Goal: Task Accomplishment & Management: Use online tool/utility

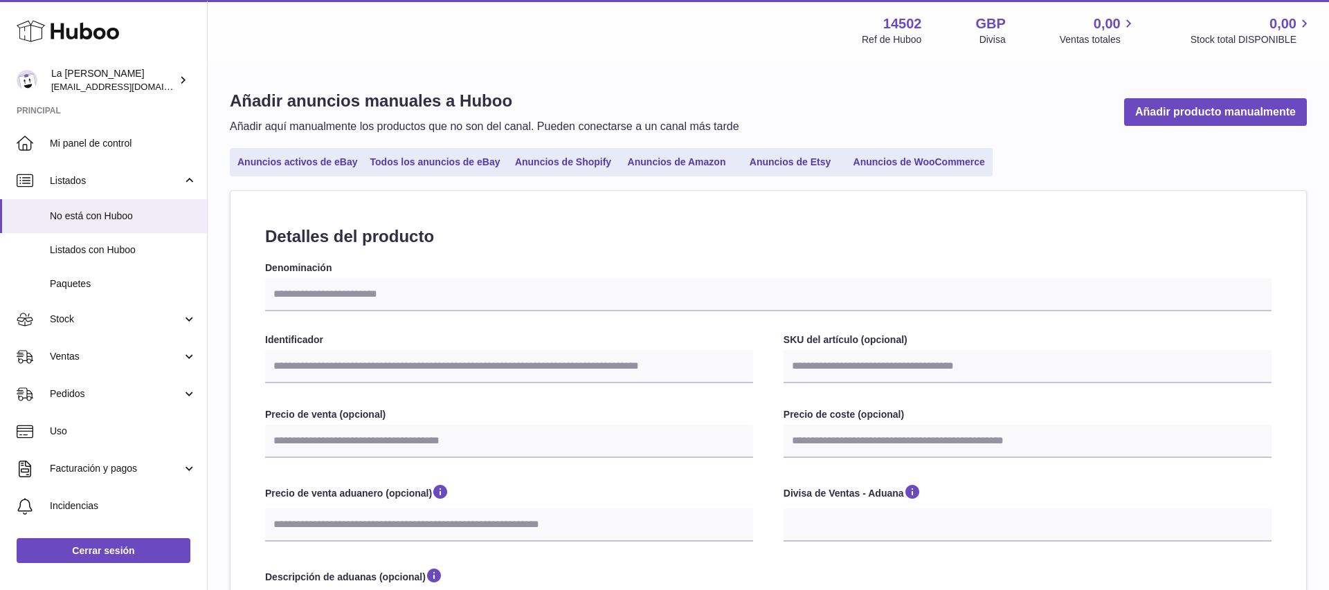
select select
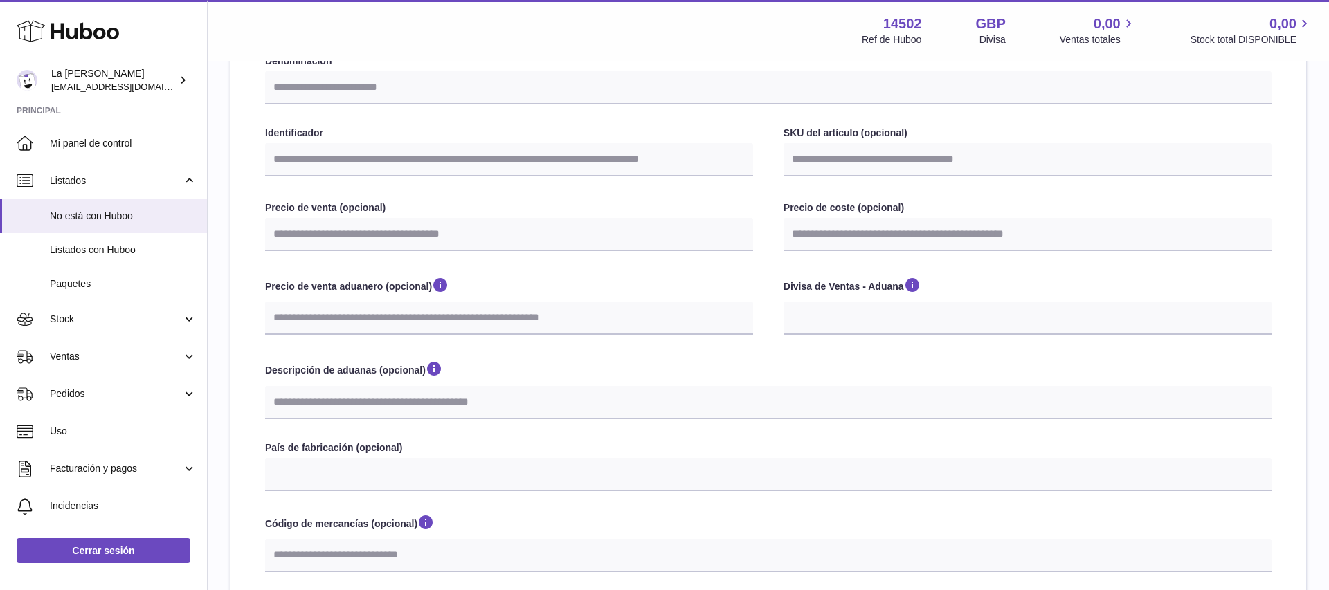
scroll to position [207, 0]
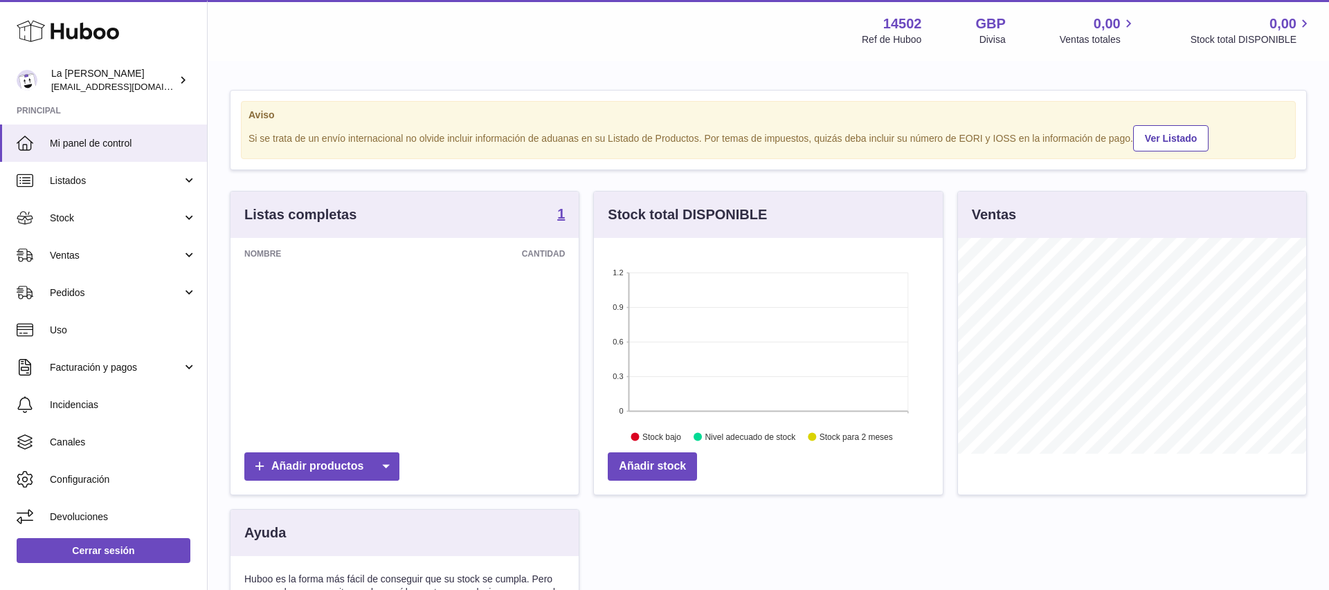
scroll to position [216, 349]
click at [172, 262] on span "Ventas" at bounding box center [116, 255] width 132 height 13
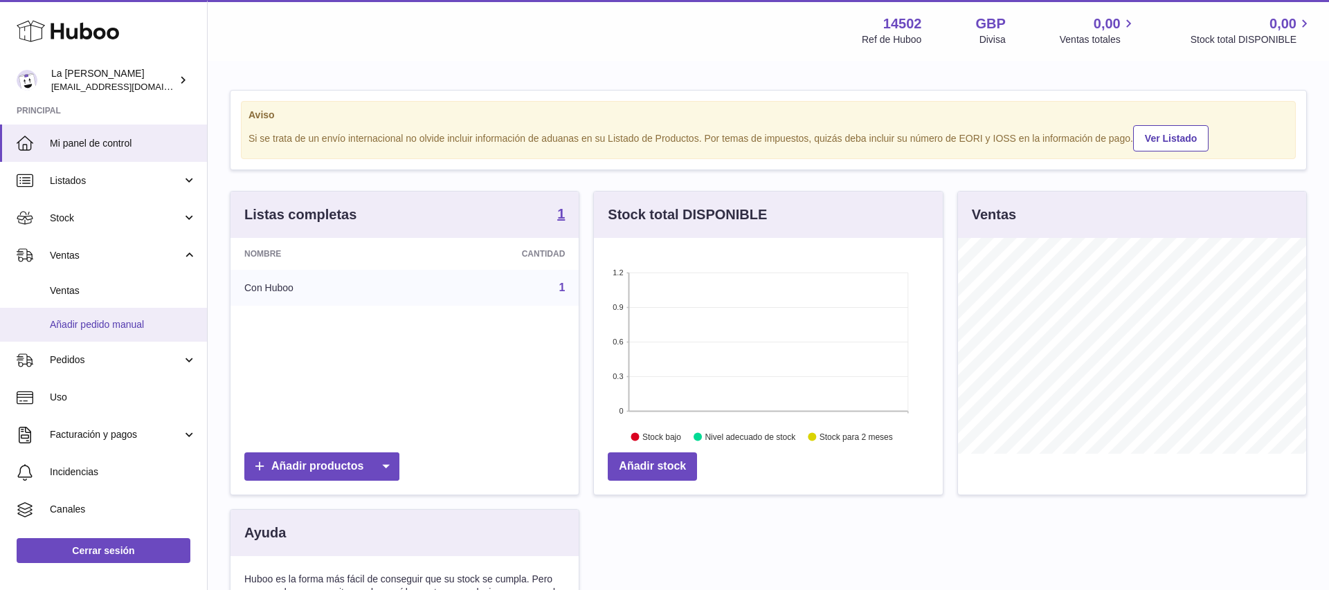
click at [149, 325] on span "Añadir pedido manual" at bounding box center [123, 324] width 147 height 13
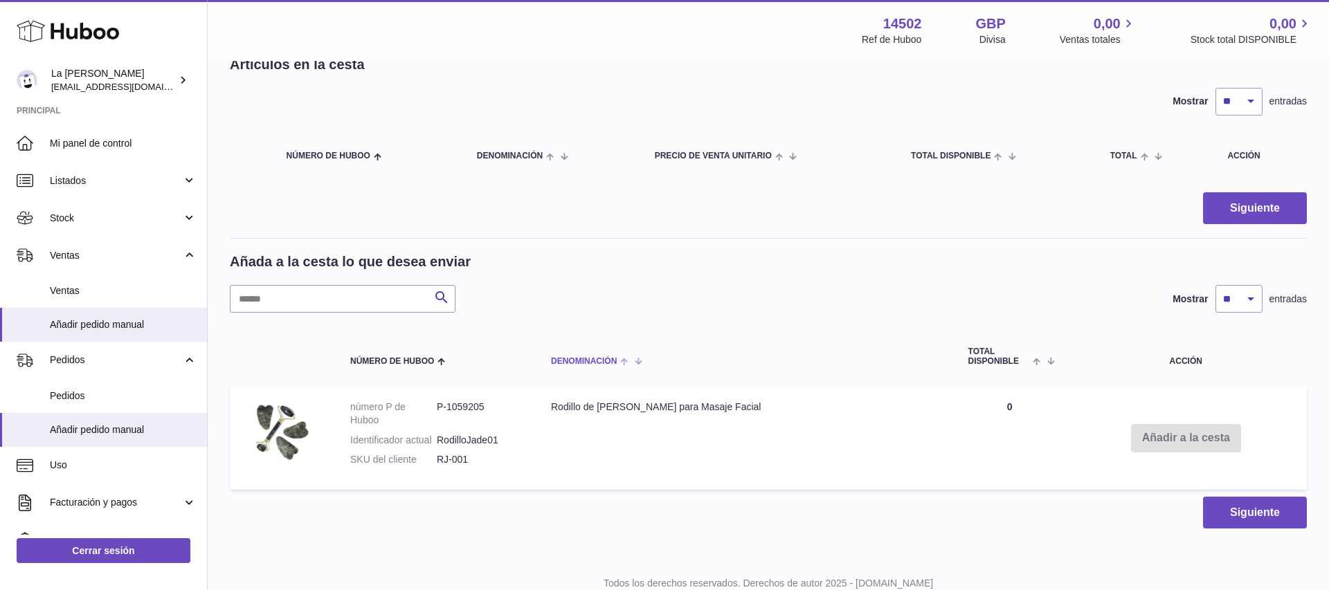
scroll to position [109, 0]
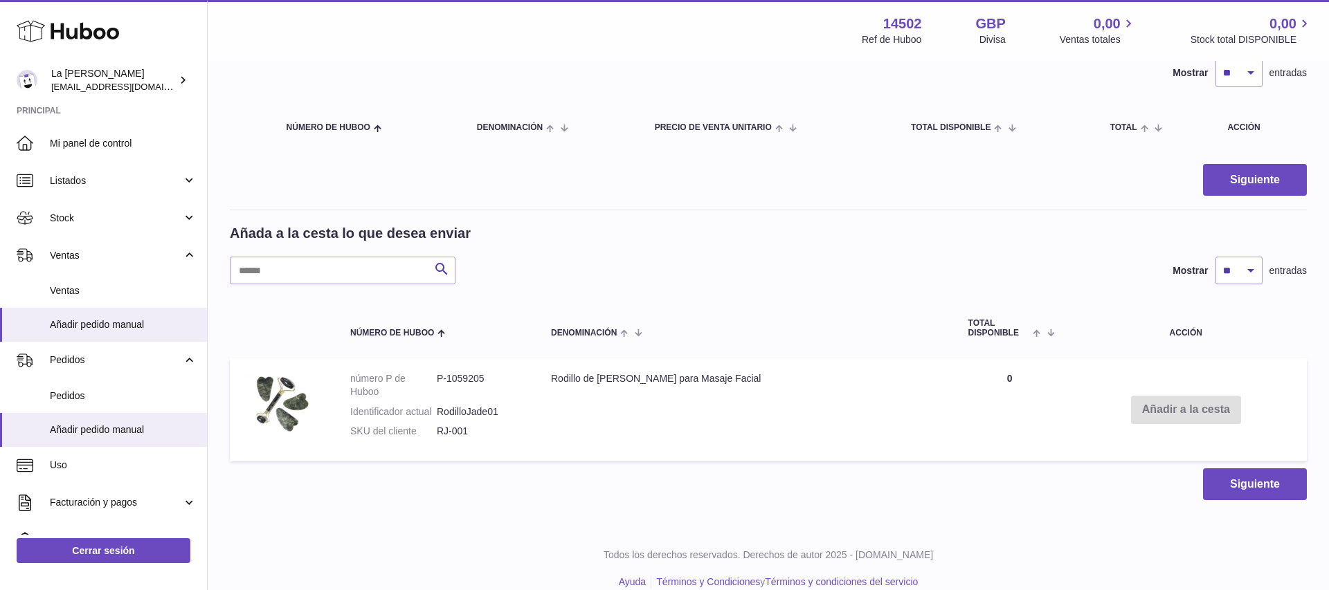
click at [1132, 406] on td "Añadir a la cesta" at bounding box center [1186, 409] width 242 height 103
click at [1170, 416] on td "Añadir a la cesta" at bounding box center [1186, 409] width 242 height 103
click at [955, 379] on td "Cantidad 0" at bounding box center [1009, 409] width 111 height 103
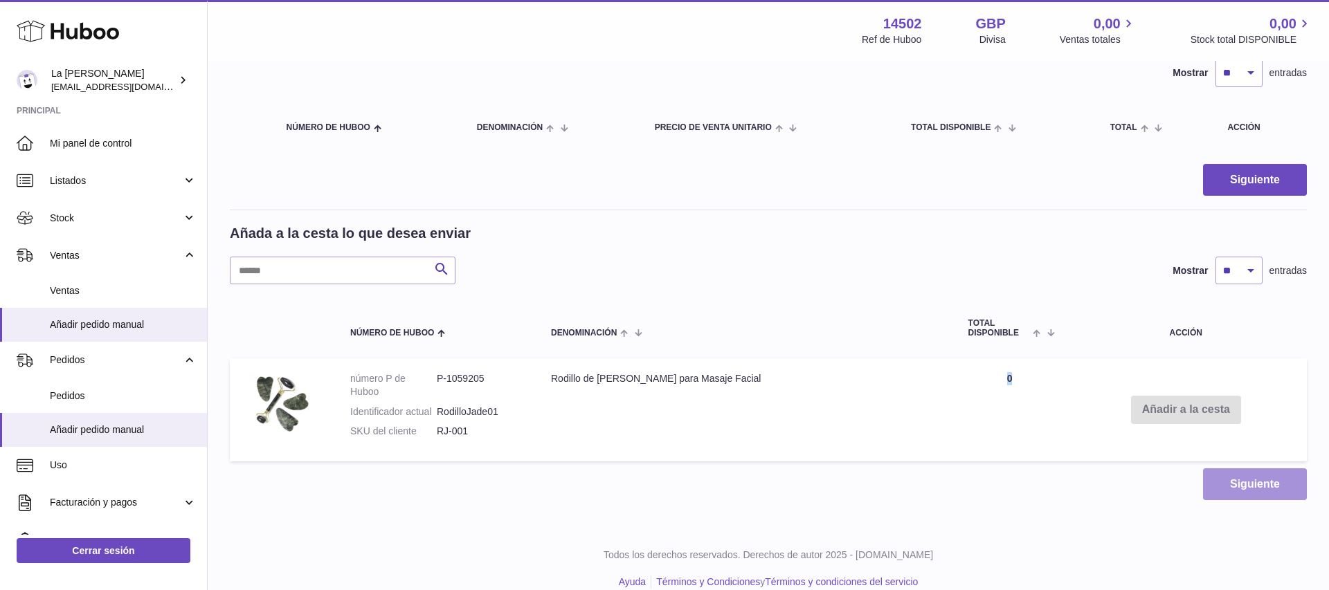
click at [1240, 482] on button "Siguiente" at bounding box center [1255, 484] width 104 height 33
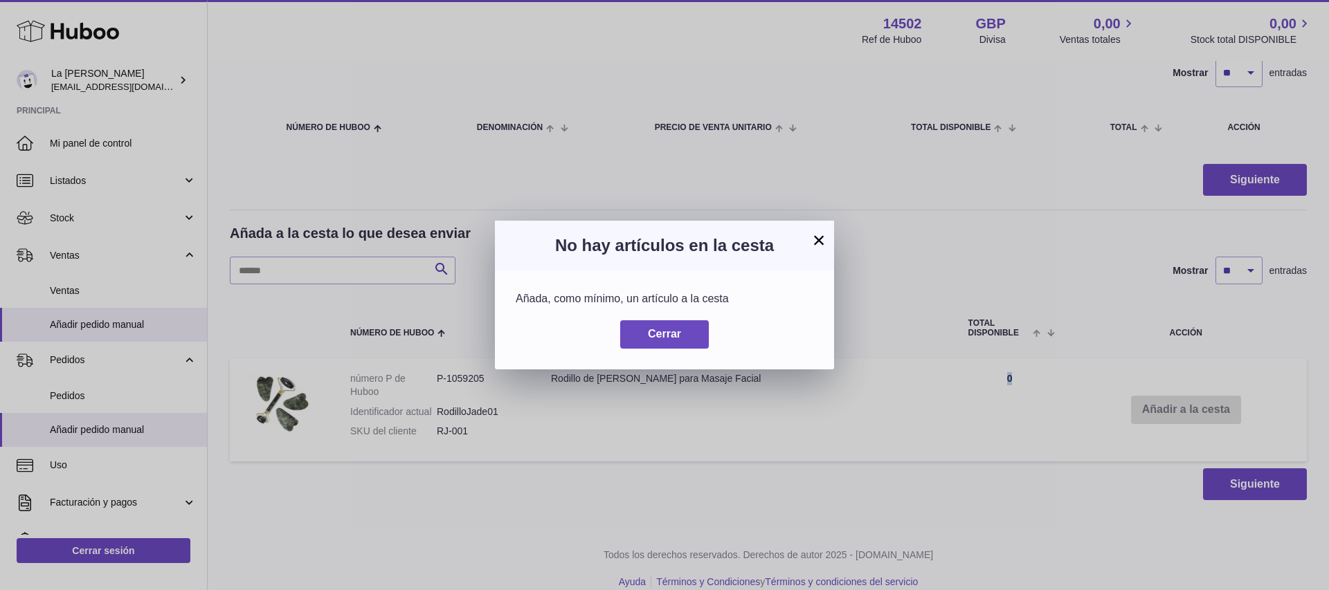
click at [821, 242] on button "×" at bounding box center [818, 240] width 17 height 17
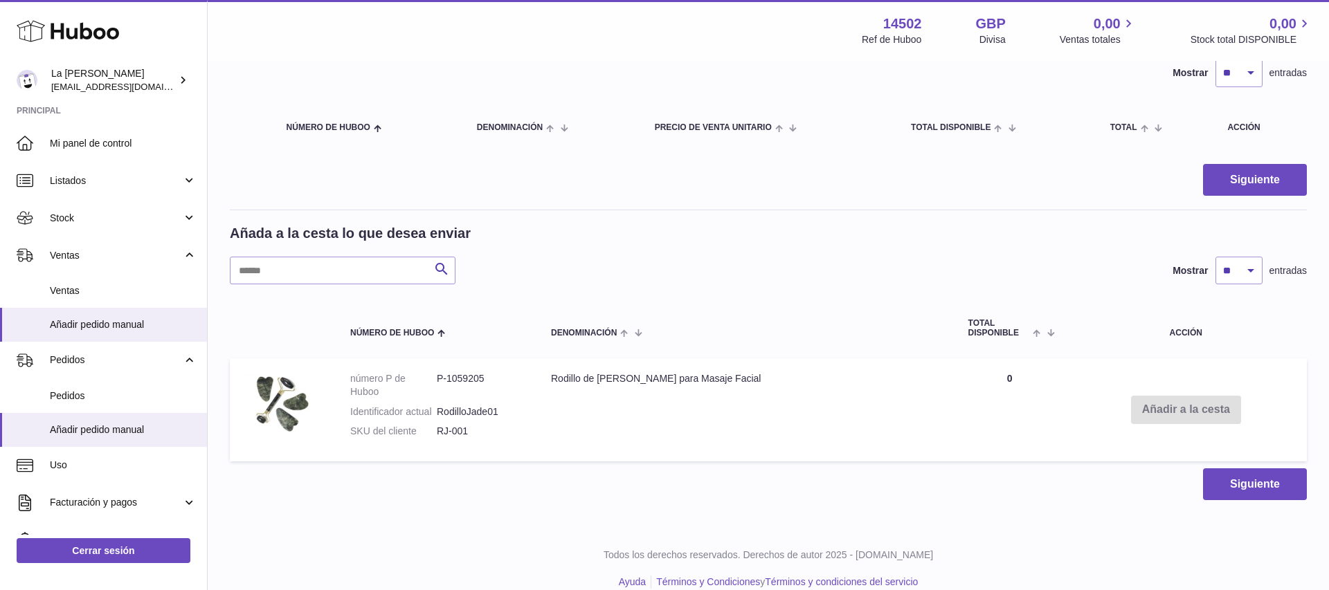
drag, startPoint x: 1057, startPoint y: 537, endPoint x: 1051, endPoint y: 520, distance: 18.4
click at [1051, 522] on div "Huboo La Tienda De Gómez joaquinete2006@icloud.com Principal Mi panel de contro…" at bounding box center [664, 250] width 1329 height 719
click at [1065, 430] on td "Añadir a la cesta" at bounding box center [1186, 409] width 242 height 103
click at [1145, 406] on td "Añadir a la cesta" at bounding box center [1186, 409] width 242 height 103
click at [1262, 268] on select "** ** ** ***" at bounding box center [1238, 271] width 47 height 28
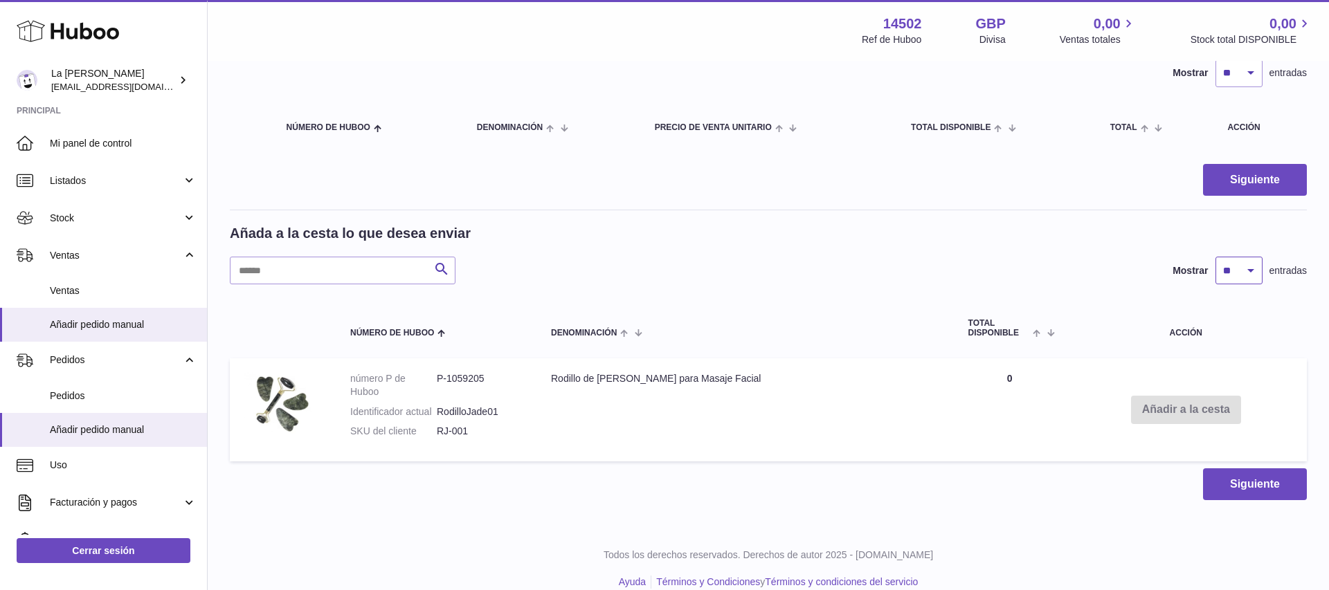
click at [1252, 272] on select "** ** ** ***" at bounding box center [1238, 271] width 47 height 28
click at [1243, 274] on select "** ** ** ***" at bounding box center [1238, 271] width 47 height 28
select select "**"
click at [558, 372] on td "Rodillo de Jade para Masaje Facial" at bounding box center [745, 409] width 417 height 103
click at [684, 374] on td "Rodillo de Jade para Masaje Facial" at bounding box center [745, 409] width 417 height 103
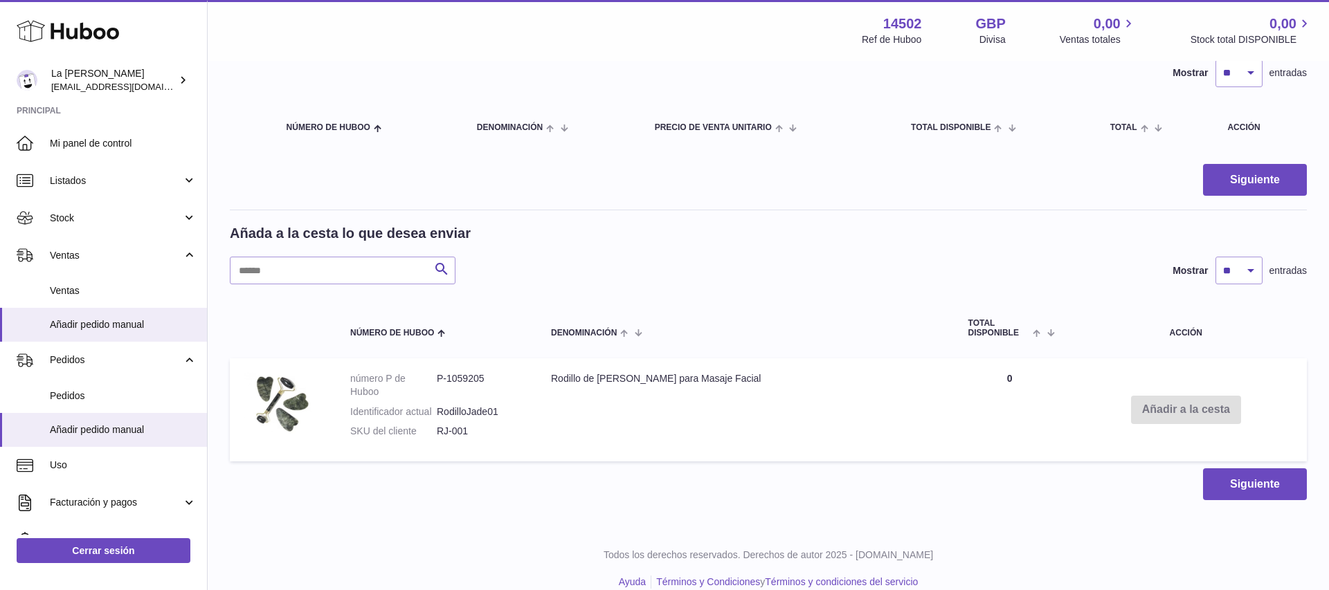
click at [1154, 407] on td "Añadir a la cesta" at bounding box center [1186, 409] width 242 height 103
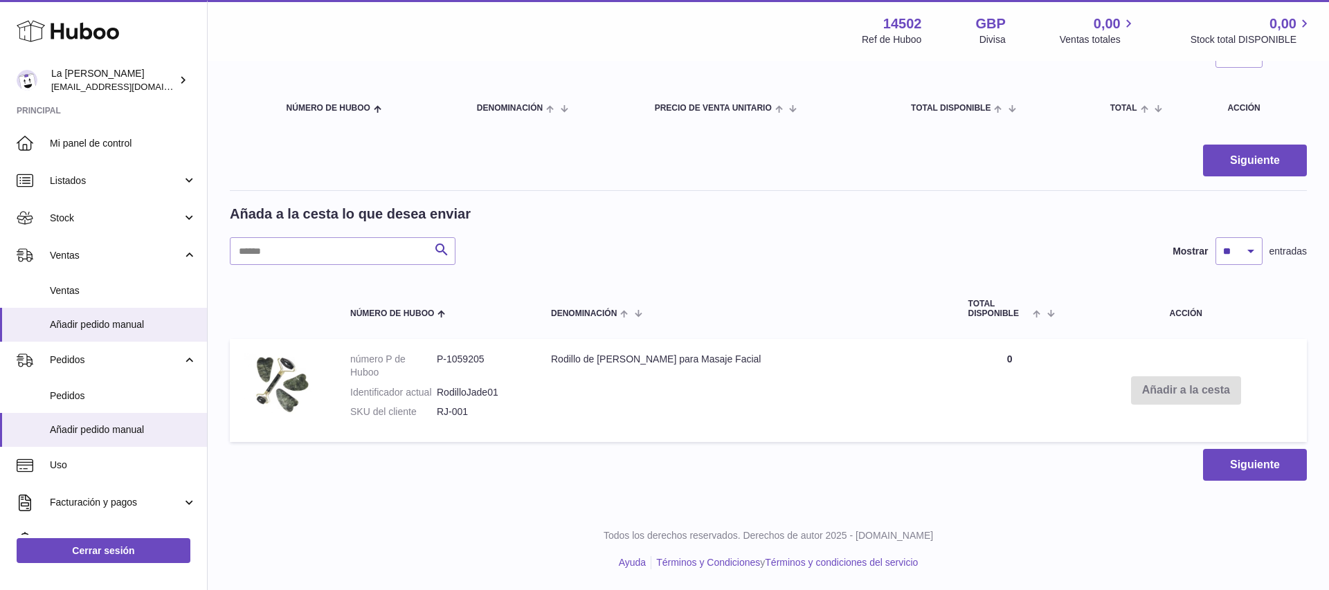
click at [1169, 341] on td "Añadir a la cesta" at bounding box center [1186, 390] width 242 height 103
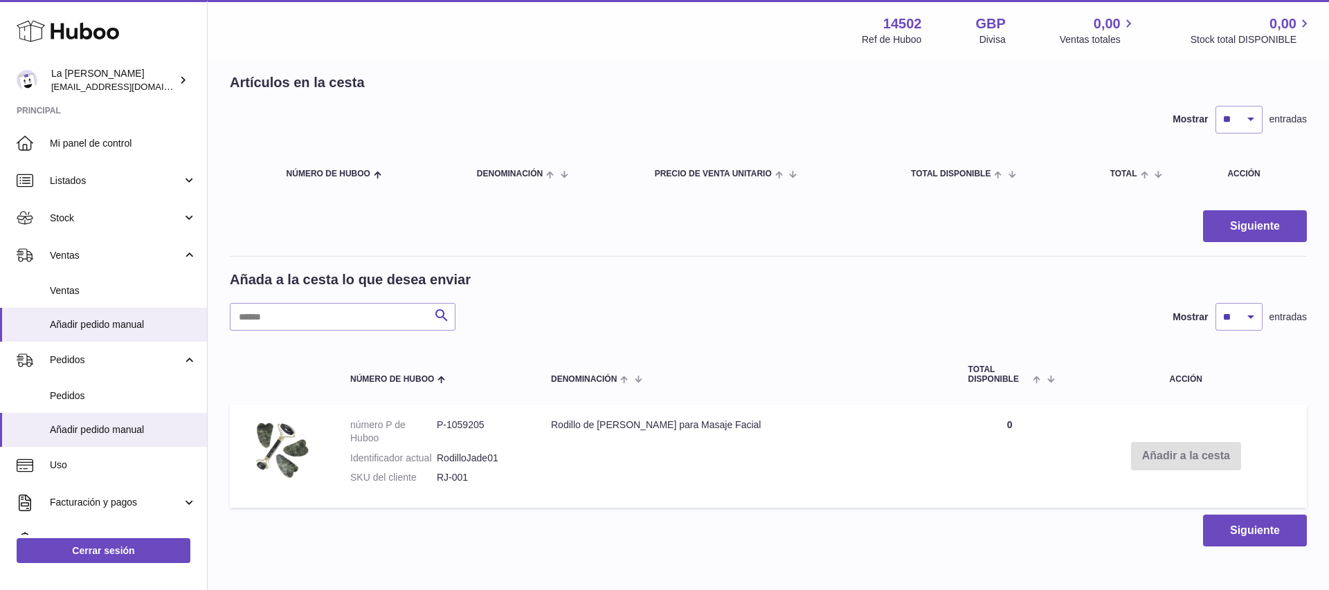
scroll to position [62, 0]
click at [292, 318] on input "text" at bounding box center [343, 318] width 226 height 28
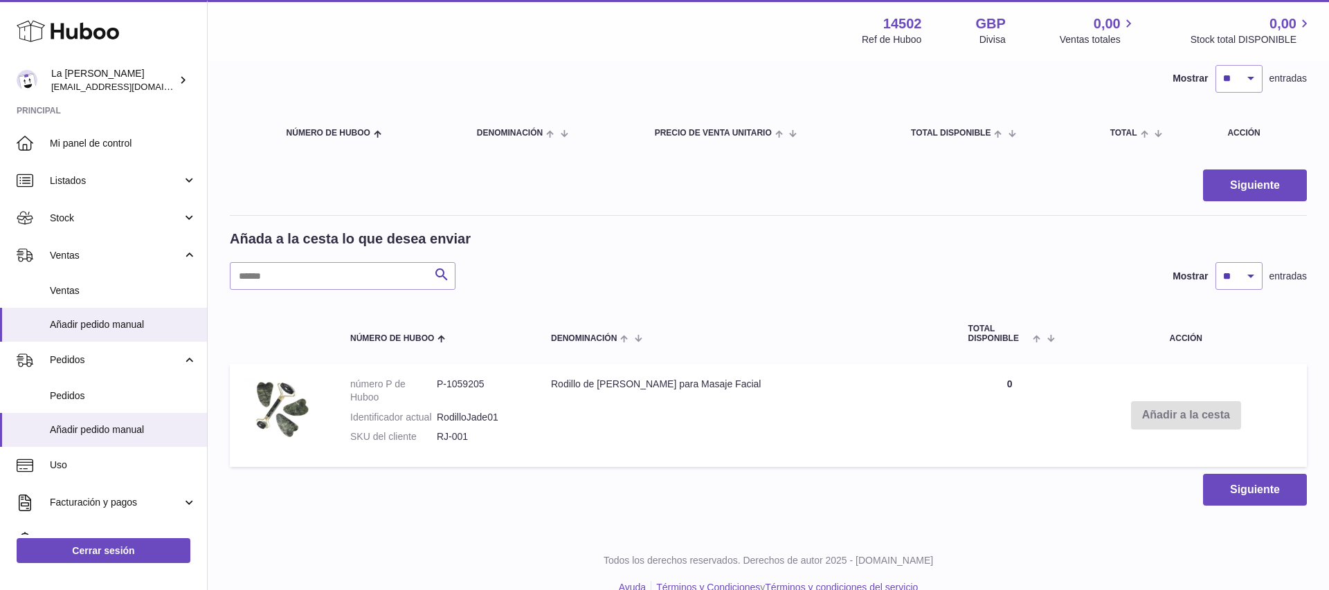
scroll to position [129, 0]
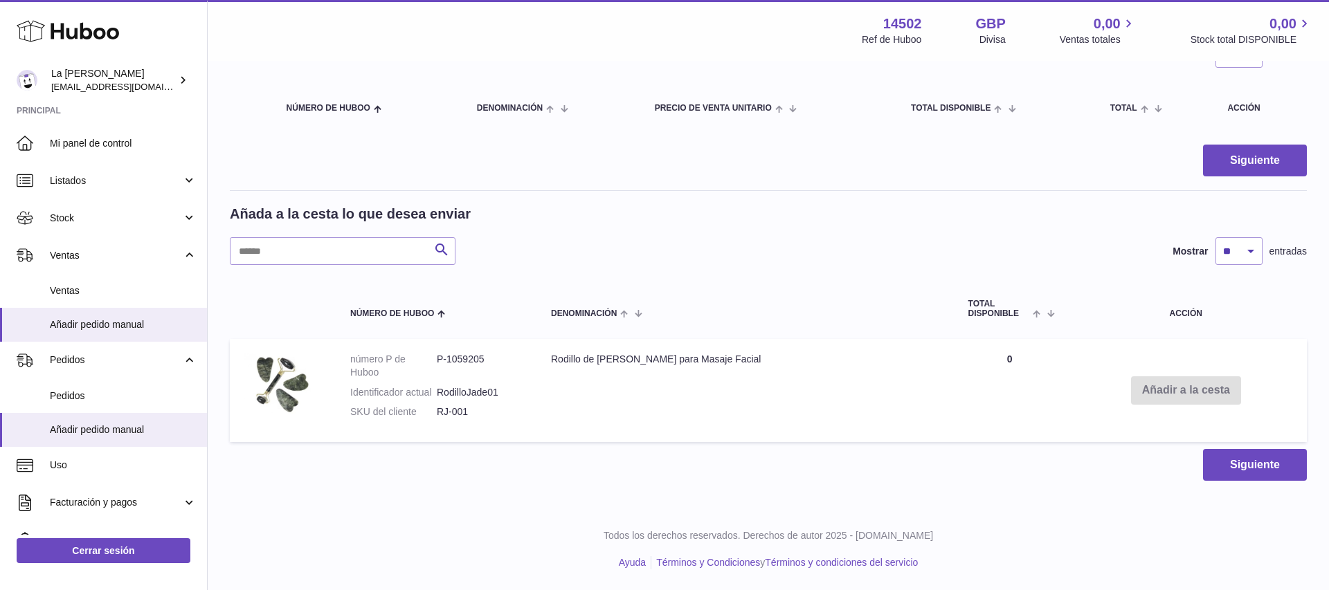
click at [1019, 408] on td "Cantidad 0" at bounding box center [1009, 390] width 111 height 103
drag, startPoint x: 1019, startPoint y: 408, endPoint x: 1171, endPoint y: 390, distance: 153.4
click at [1027, 405] on tr "número P de Huboo P-1059205 Identificador actual RodilloJade01 SKU del cliente …" at bounding box center [768, 390] width 1077 height 103
click at [1127, 394] on td "Añadir a la cesta" at bounding box center [1186, 390] width 242 height 103
click at [1129, 392] on td "Añadir a la cesta" at bounding box center [1186, 390] width 242 height 103
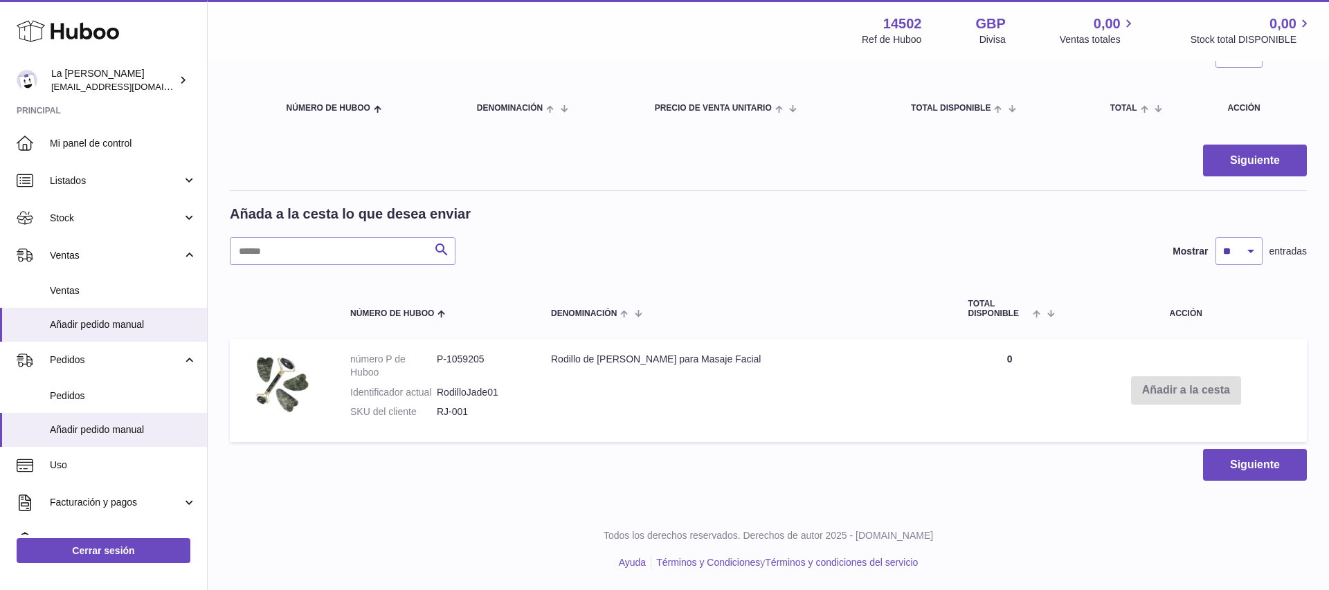
click at [1129, 392] on td "Añadir a la cesta" at bounding box center [1186, 390] width 242 height 103
click at [1253, 157] on button "Siguiente" at bounding box center [1255, 161] width 104 height 33
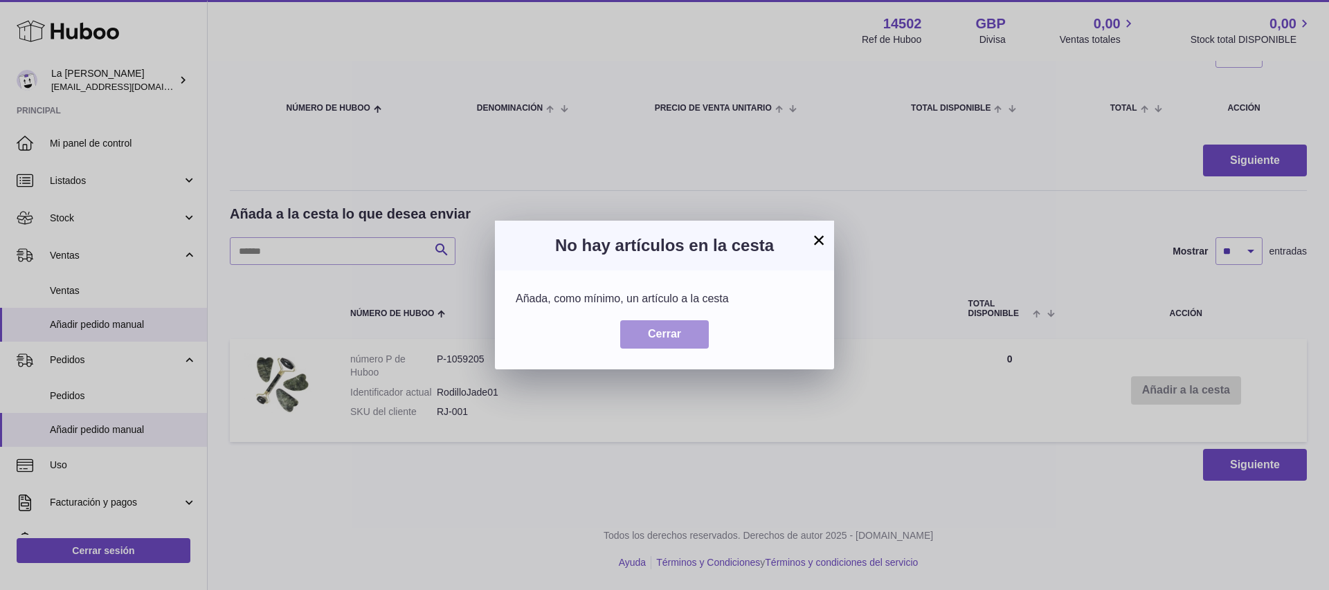
click at [659, 333] on span "Cerrar" at bounding box center [664, 334] width 33 height 12
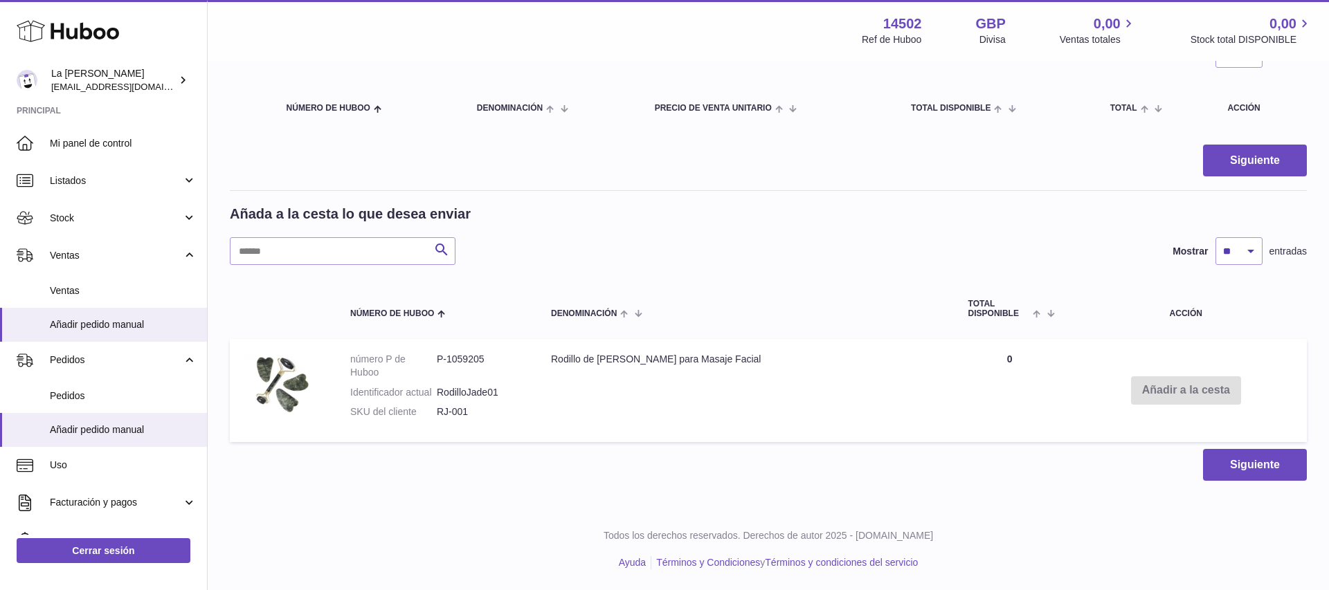
drag, startPoint x: 1219, startPoint y: 392, endPoint x: 1228, endPoint y: 393, distance: 9.0
click at [1220, 392] on td "Añadir a la cesta" at bounding box center [1186, 390] width 242 height 103
click at [1283, 473] on button "Siguiente" at bounding box center [1255, 465] width 104 height 33
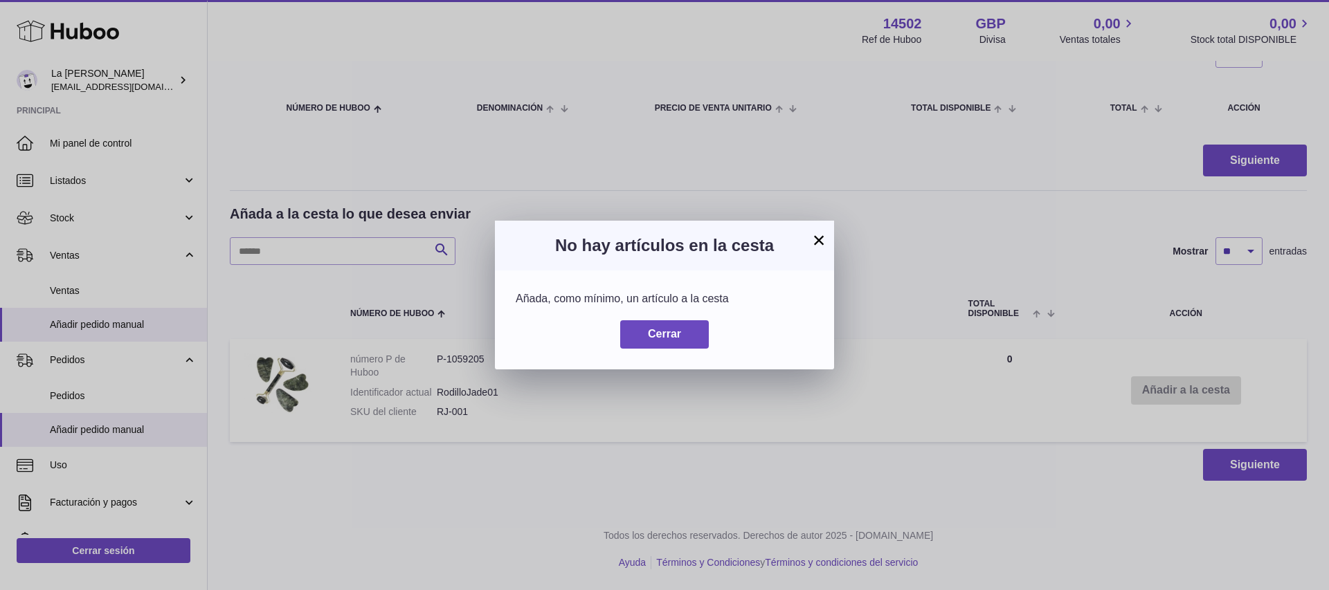
drag, startPoint x: 823, startPoint y: 249, endPoint x: 740, endPoint y: 273, distance: 85.6
click at [819, 248] on button "×" at bounding box center [818, 240] width 17 height 17
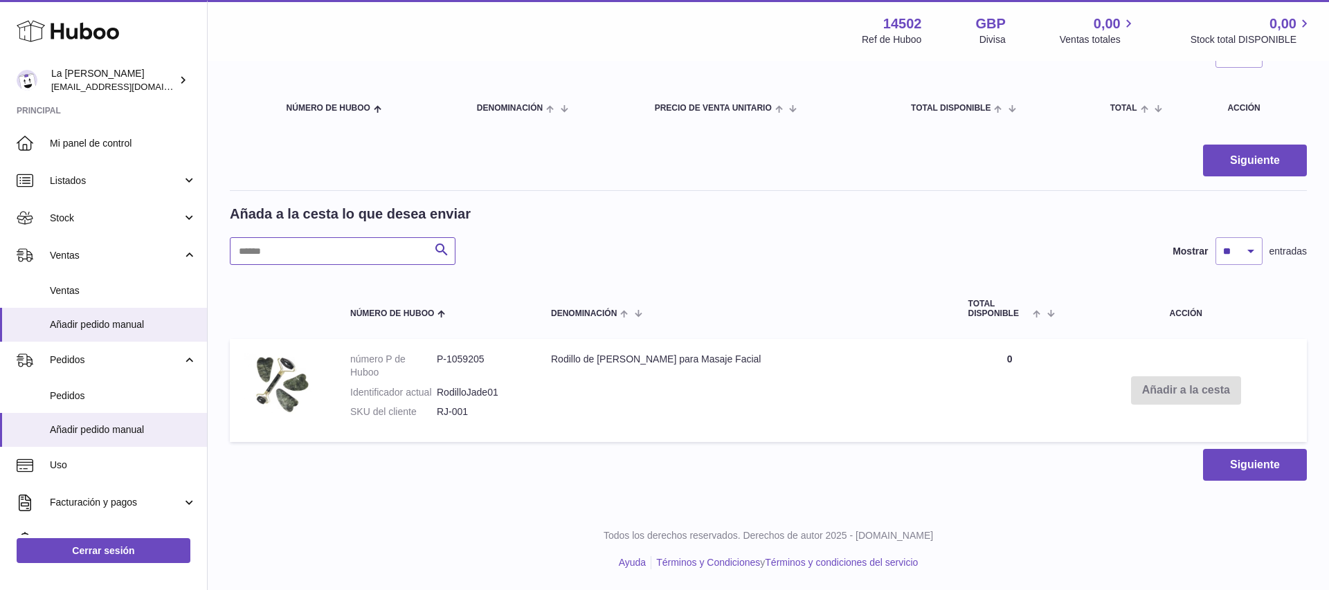
click at [378, 249] on input "text" at bounding box center [343, 251] width 226 height 28
type input "****"
click at [1140, 385] on td "Añadir a la cesta" at bounding box center [1186, 390] width 242 height 103
click at [968, 304] on span "Total DISPONIBLE" at bounding box center [999, 309] width 62 height 18
click at [968, 308] on span "Total DISPONIBLE" at bounding box center [1003, 309] width 71 height 18
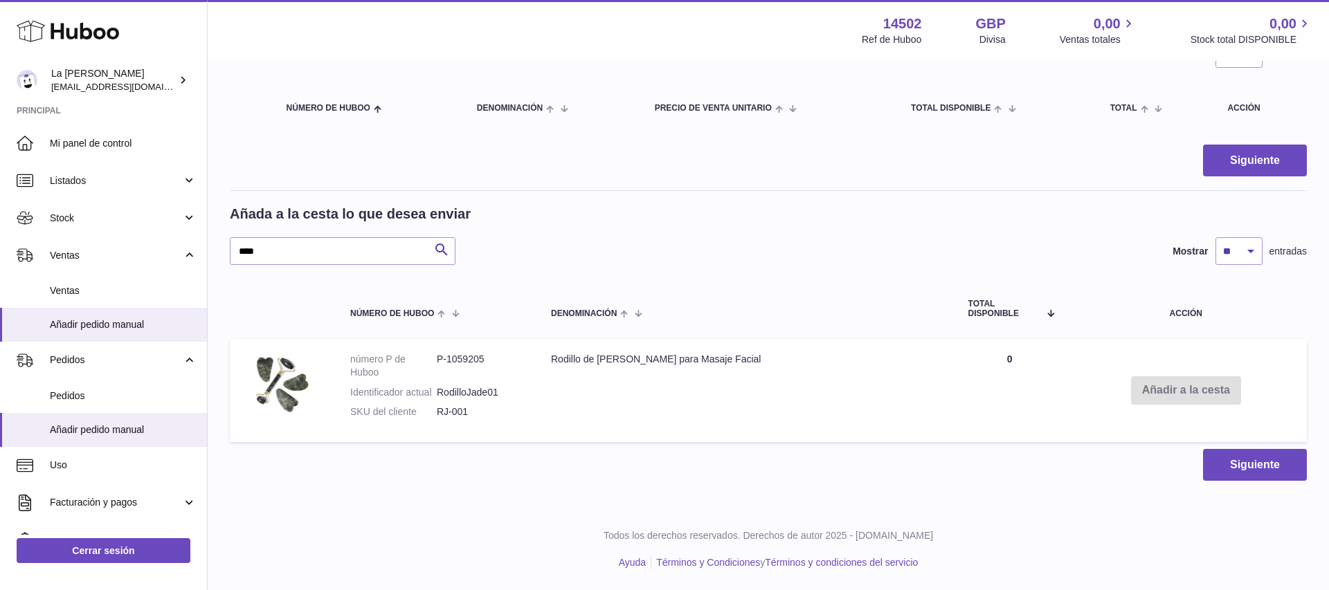
click at [967, 361] on td "Cantidad 0" at bounding box center [1009, 390] width 111 height 103
click at [966, 361] on td "Cantidad 0" at bounding box center [1009, 390] width 111 height 103
drag, startPoint x: 960, startPoint y: 360, endPoint x: 916, endPoint y: 361, distance: 44.3
click at [954, 362] on td "Cantidad 0" at bounding box center [1009, 390] width 111 height 103
click at [573, 361] on td "Rodillo de [PERSON_NAME] para Masaje Facial" at bounding box center [745, 390] width 417 height 103
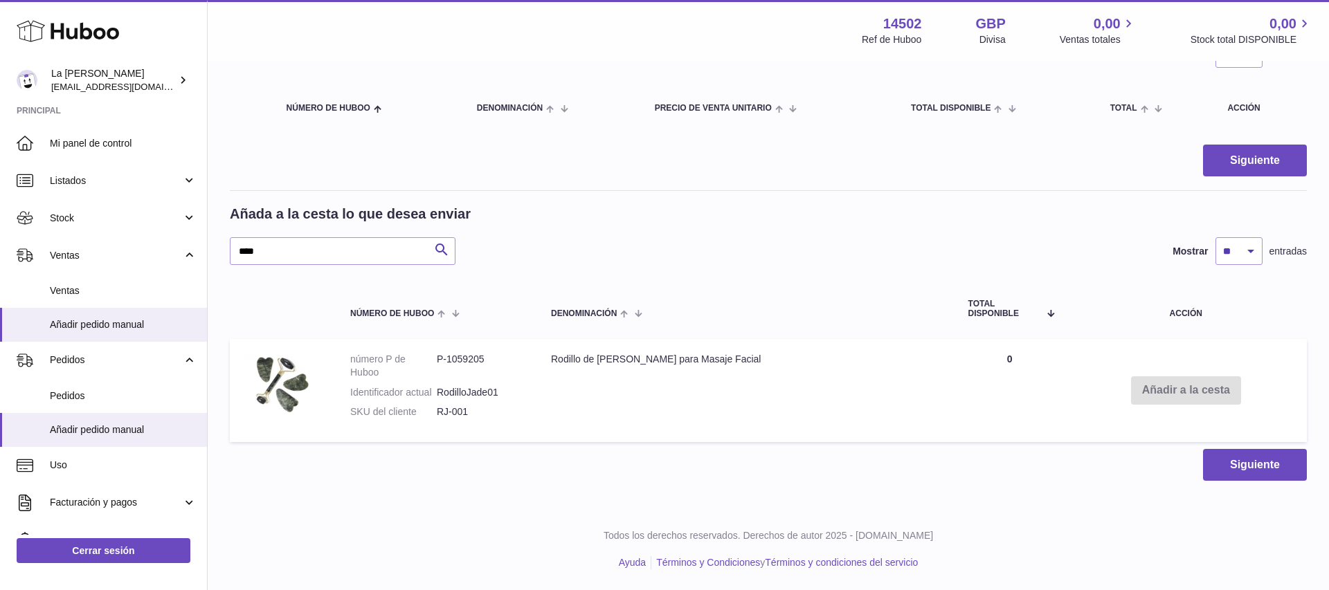
click at [528, 362] on td "número P de Huboo P-1059205 Identificador actual RodilloJade01 SKU del cliente …" at bounding box center [436, 390] width 201 height 103
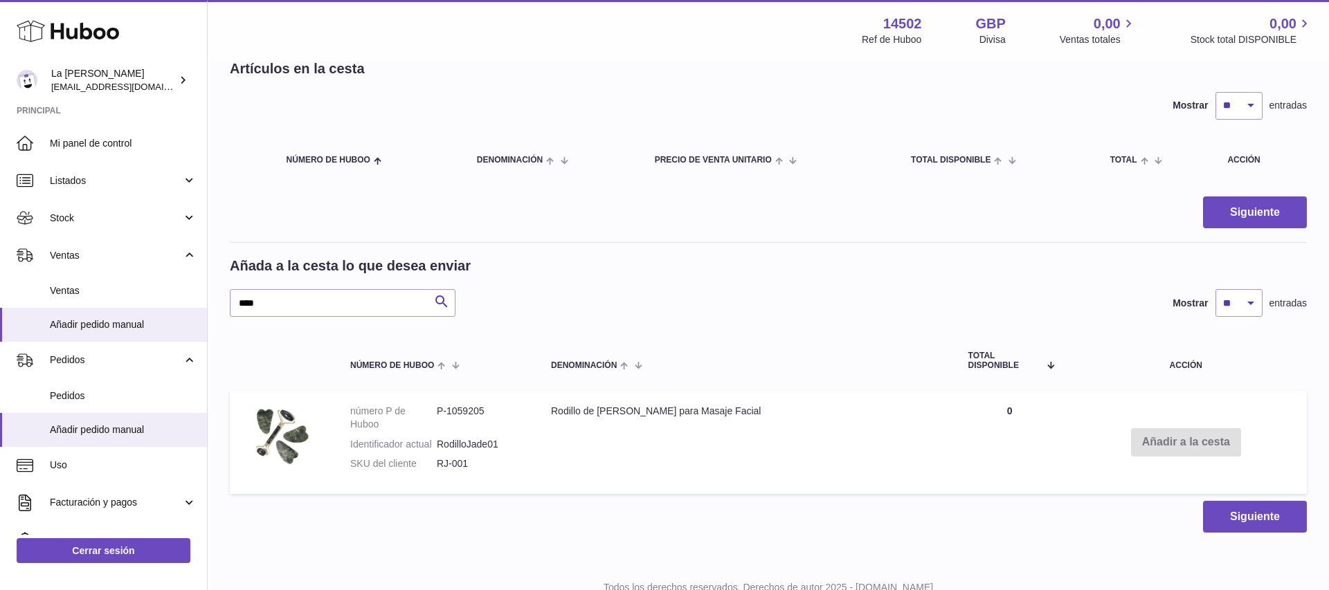
scroll to position [73, 0]
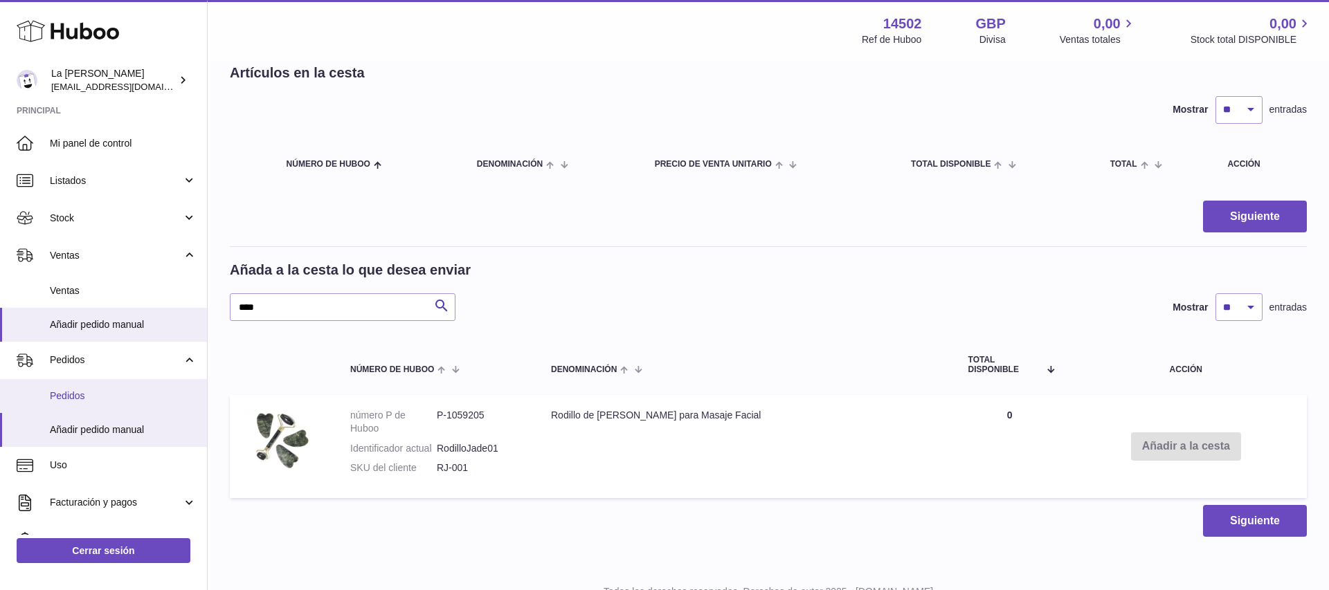
click at [51, 396] on span "Pedidos" at bounding box center [123, 396] width 147 height 13
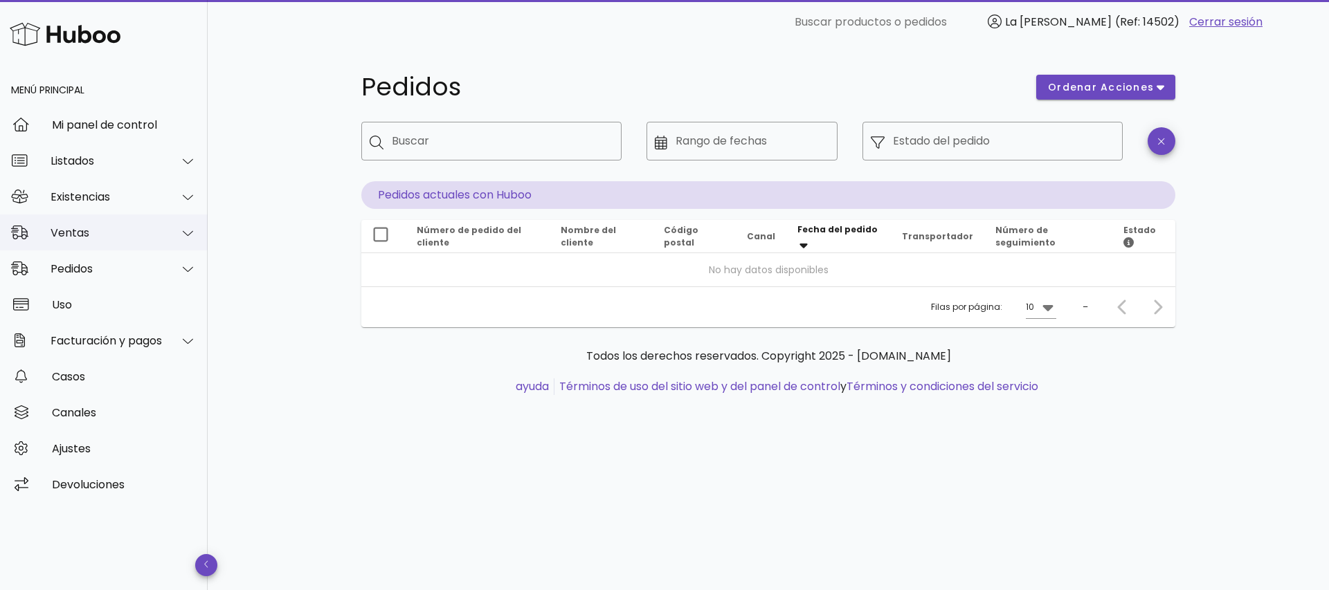
click at [173, 239] on div at bounding box center [179, 233] width 33 height 35
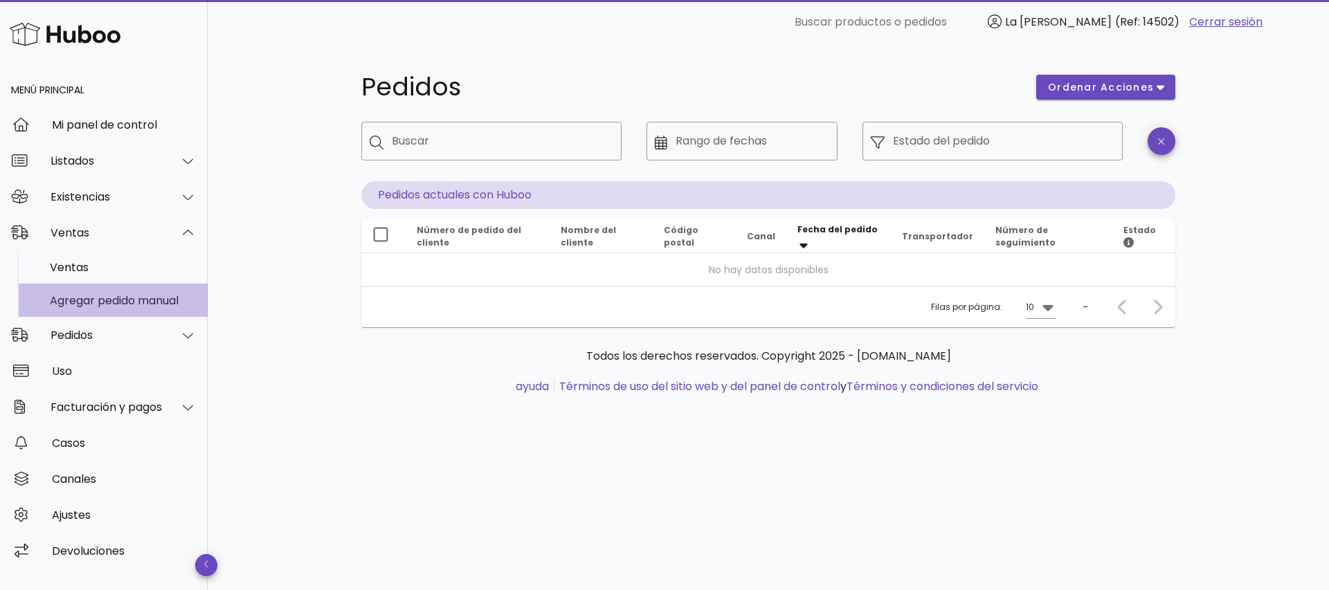
click at [179, 306] on font "Agregar pedido manual" at bounding box center [114, 301] width 129 height 16
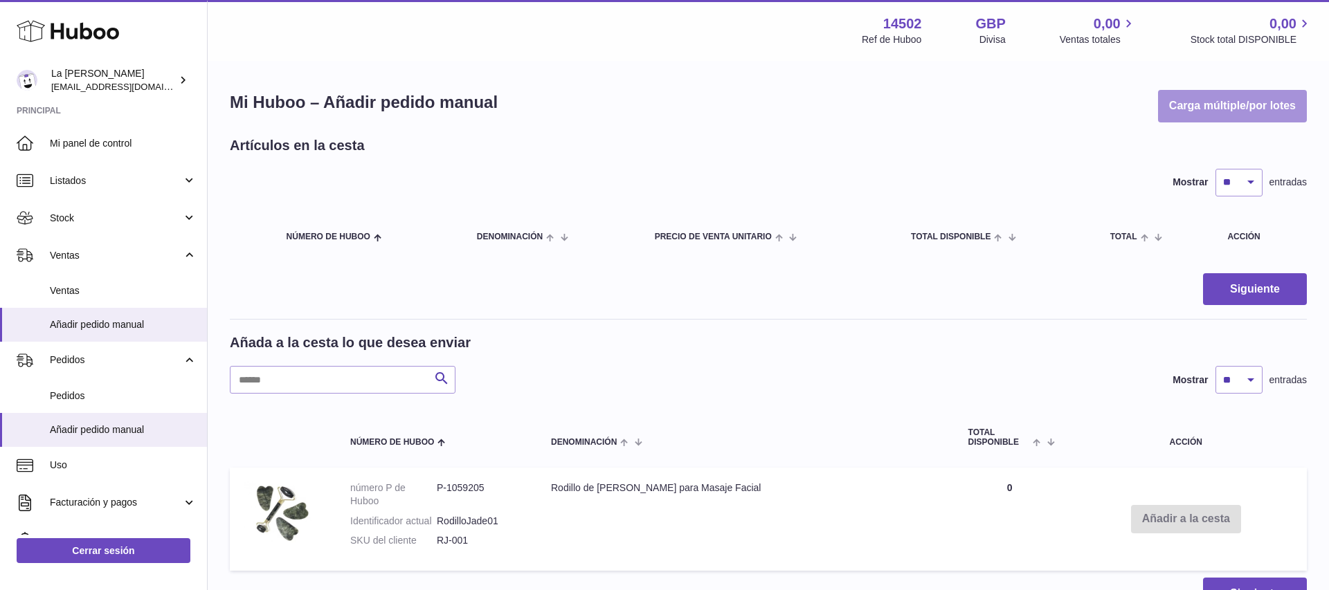
click at [1210, 101] on button "Carga múltiple/por lotes" at bounding box center [1232, 106] width 149 height 33
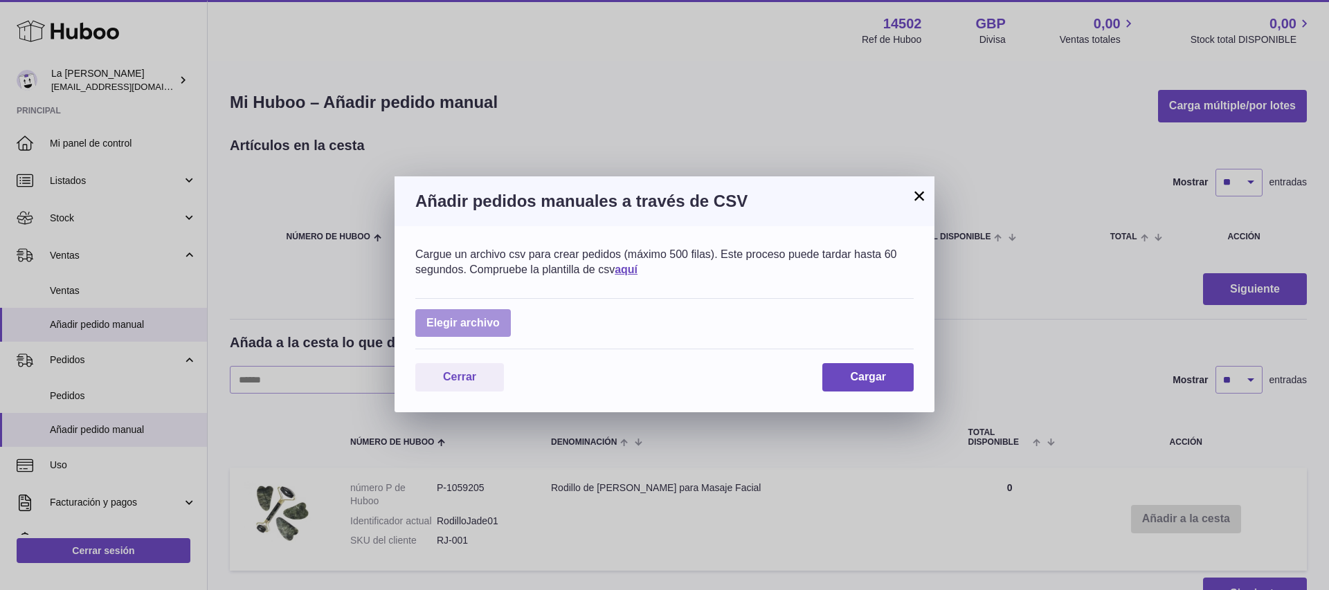
click at [439, 325] on label at bounding box center [462, 323] width 95 height 28
click at [500, 317] on input "file" at bounding box center [500, 316] width 1 height 1
click at [467, 376] on span "Cerrar" at bounding box center [459, 377] width 33 height 12
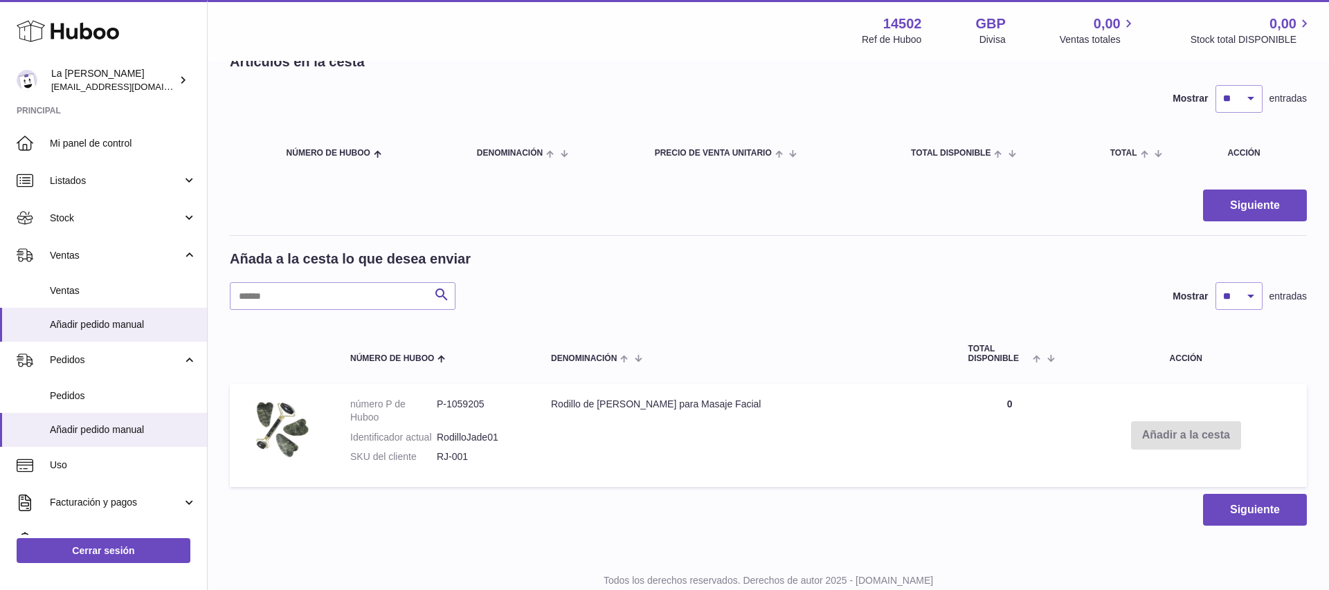
scroll to position [129, 0]
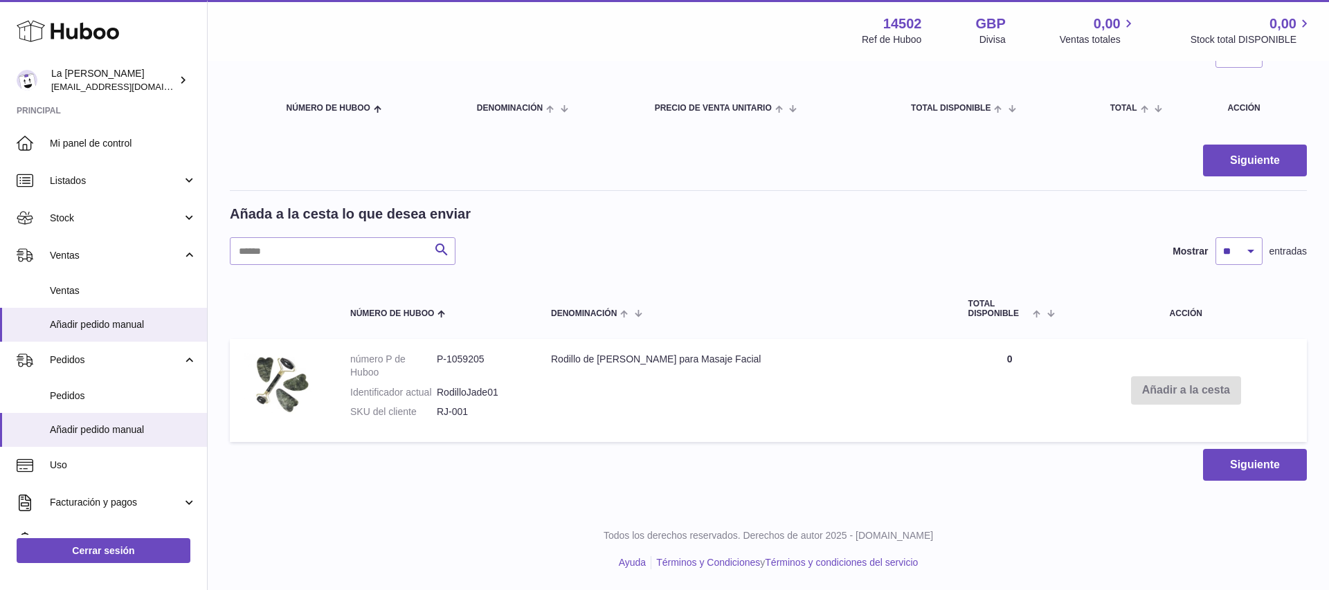
click at [1137, 390] on td "Añadir a la cesta" at bounding box center [1186, 390] width 242 height 103
click at [790, 372] on td "Rodillo de [PERSON_NAME] para Masaje Facial" at bounding box center [745, 390] width 417 height 103
click at [292, 382] on img at bounding box center [278, 389] width 69 height 72
click at [604, 358] on td "Rodillo de [PERSON_NAME] para Masaje Facial" at bounding box center [745, 390] width 417 height 103
click at [372, 362] on dt "número P de Huboo" at bounding box center [393, 366] width 86 height 26
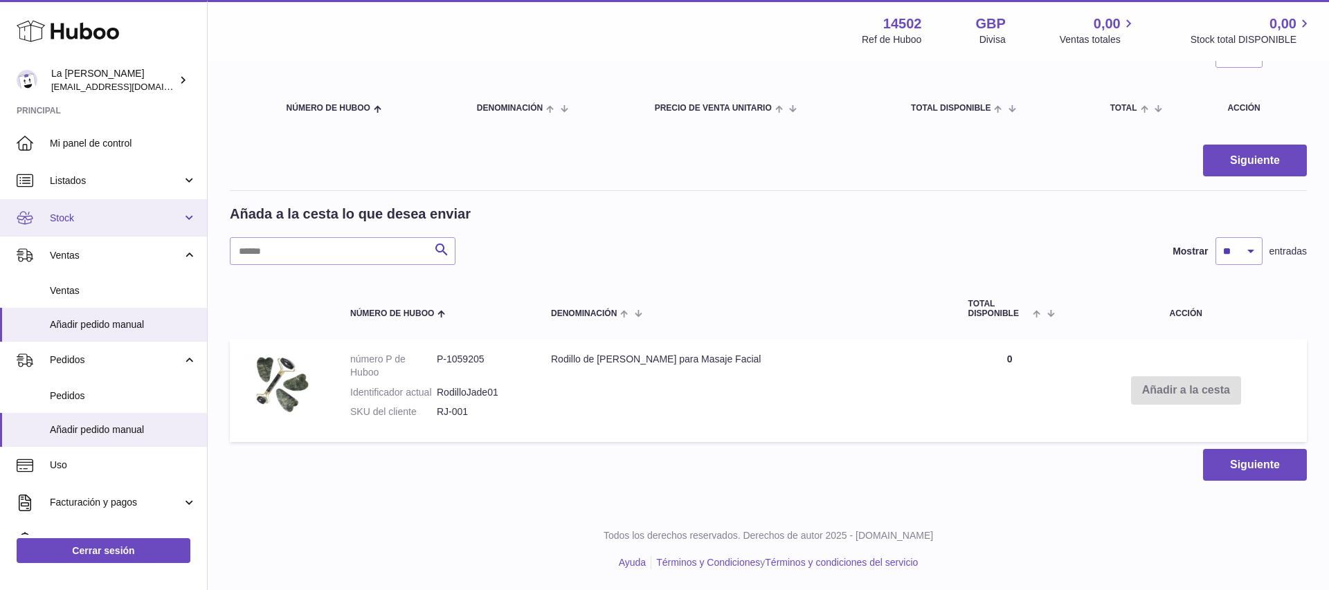
click at [192, 217] on link "Stock" at bounding box center [103, 217] width 207 height 37
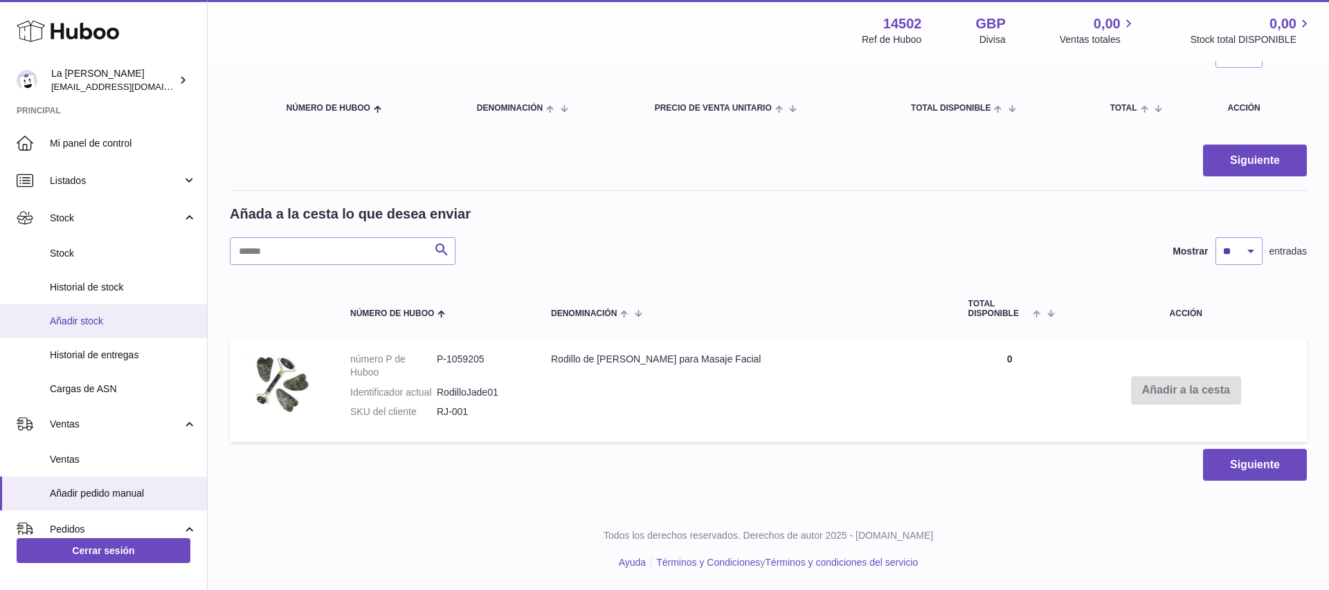
click at [100, 318] on span "Añadir stock" at bounding box center [123, 321] width 147 height 13
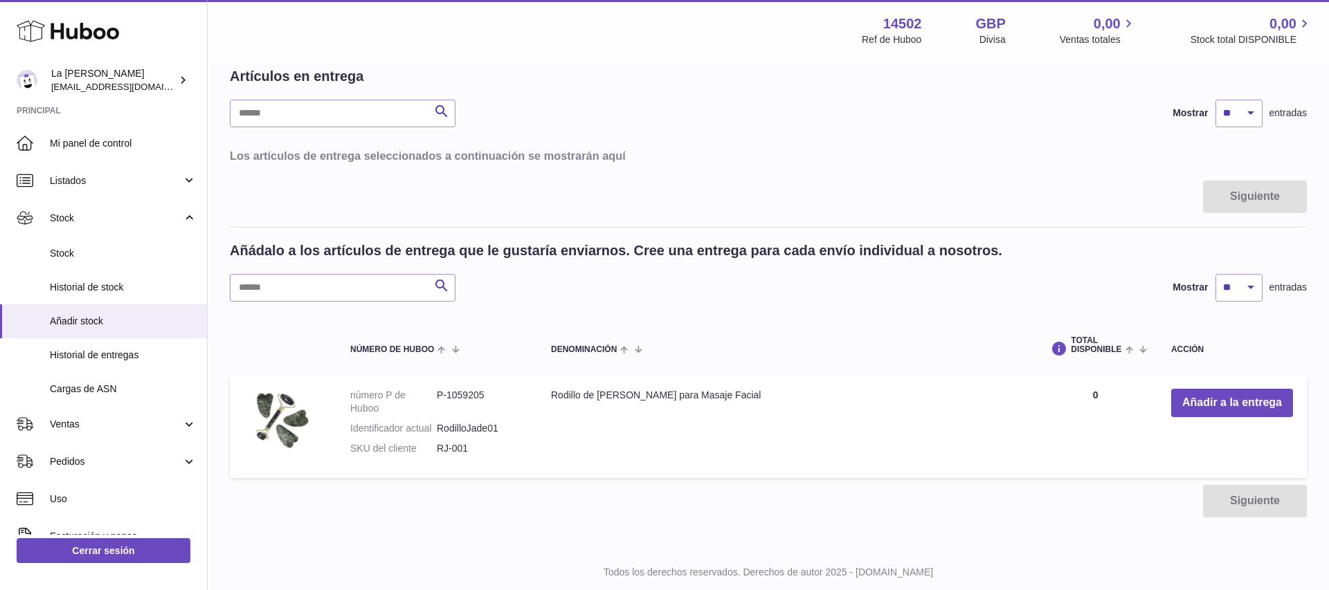
scroll to position [72, 0]
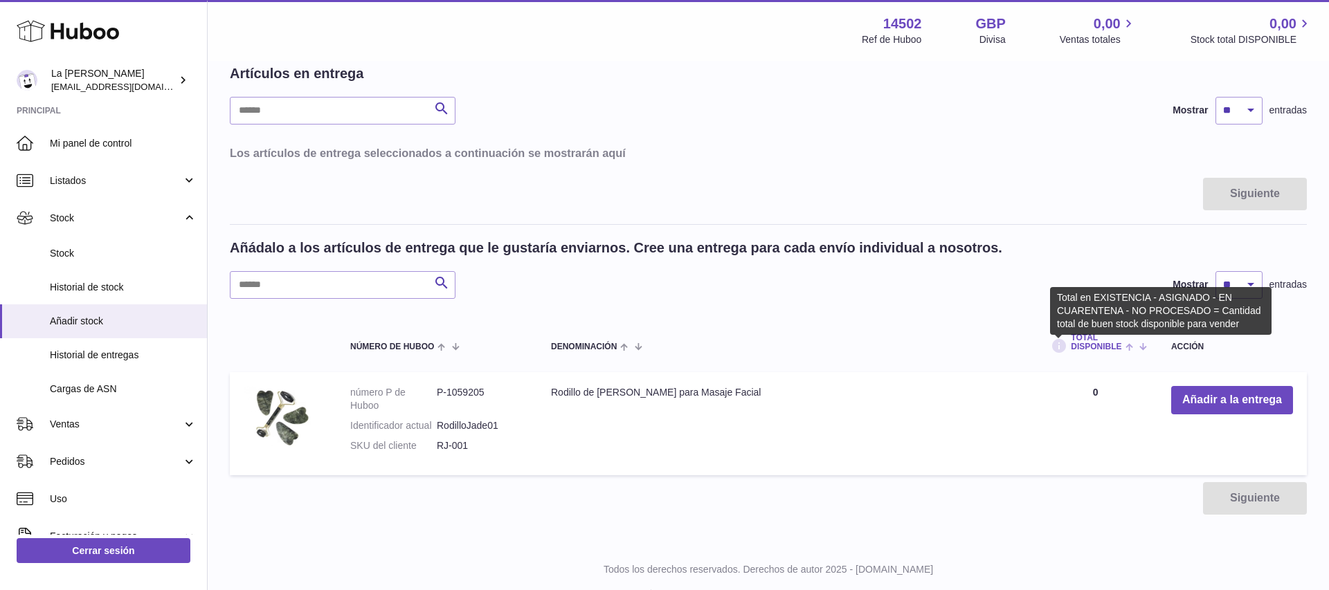
click at [1058, 347] on icon at bounding box center [1058, 346] width 17 height 17
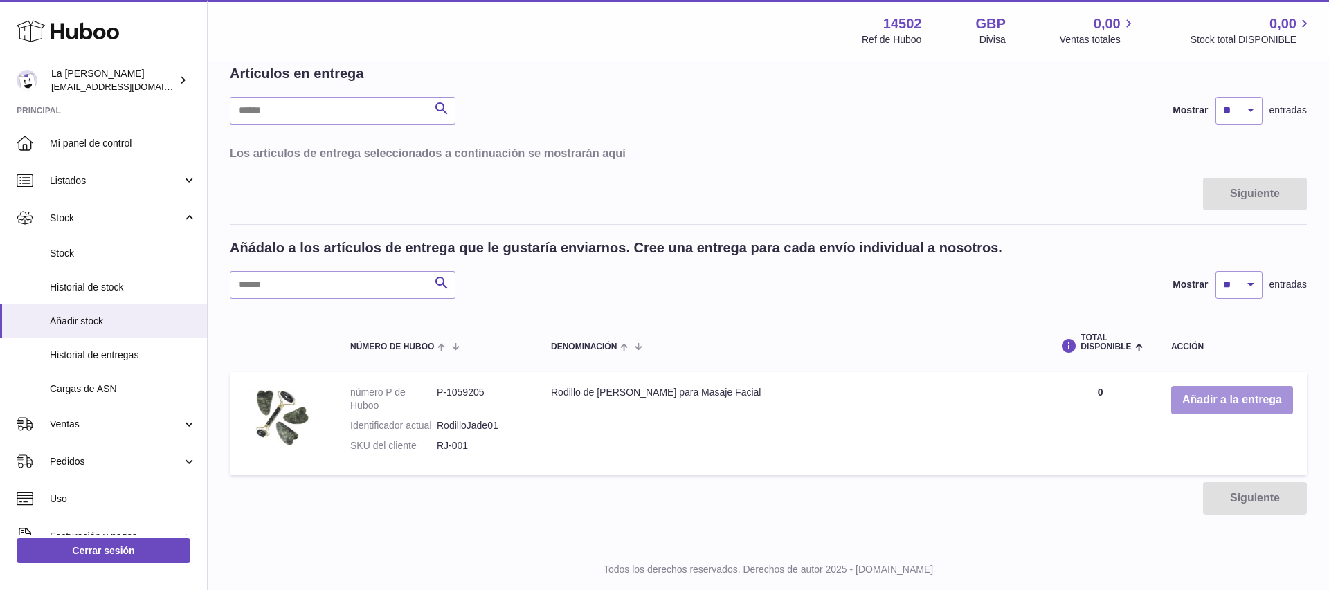
click at [1205, 405] on button "Añadir a la entrega" at bounding box center [1232, 400] width 122 height 28
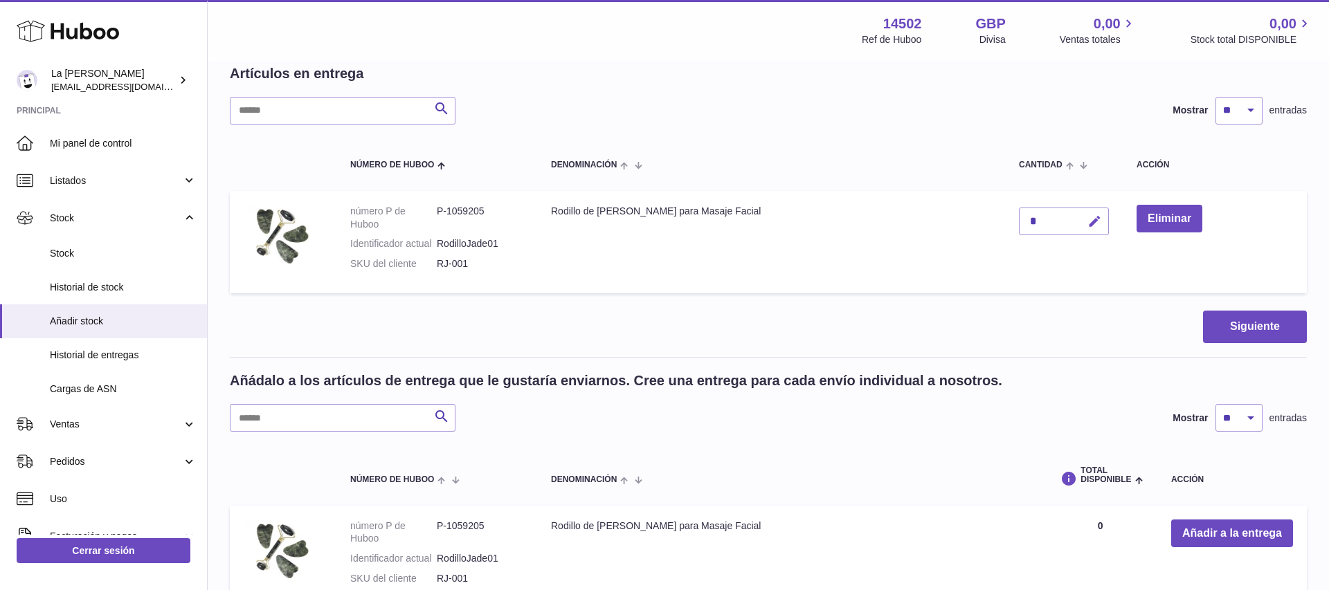
click at [1087, 222] on icon "button" at bounding box center [1094, 222] width 15 height 15
type input "**"
click at [1089, 226] on icon "submit" at bounding box center [1095, 221] width 12 height 12
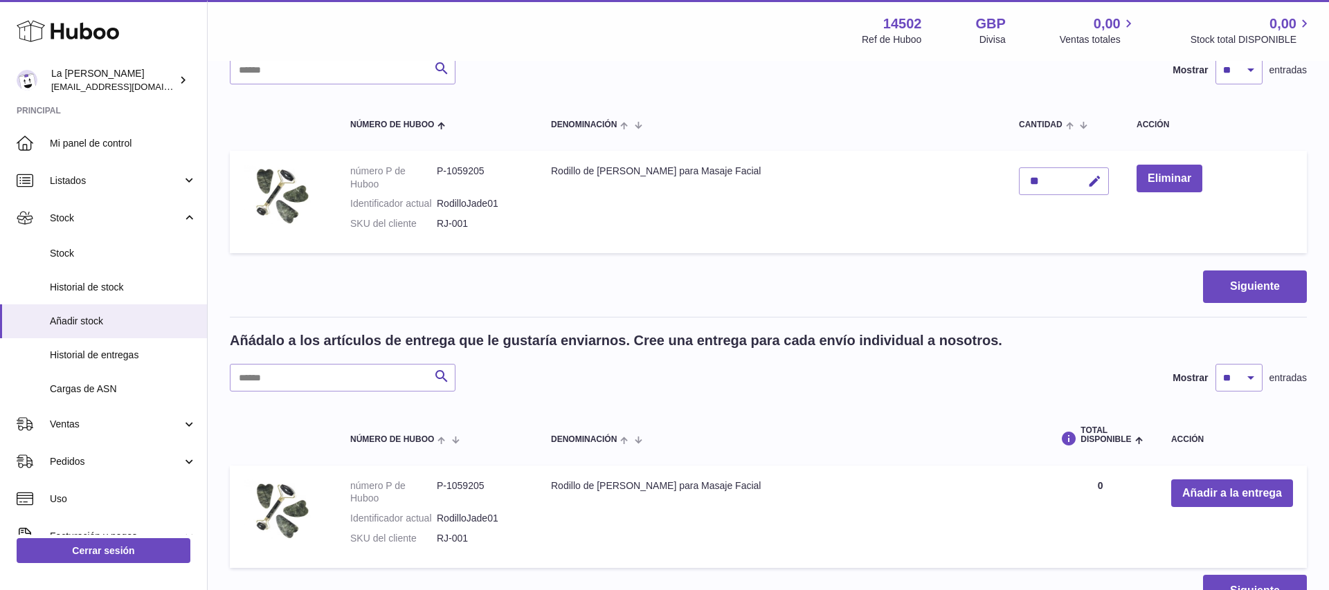
scroll to position [111, 0]
click at [1223, 284] on button "Siguiente" at bounding box center [1255, 287] width 104 height 33
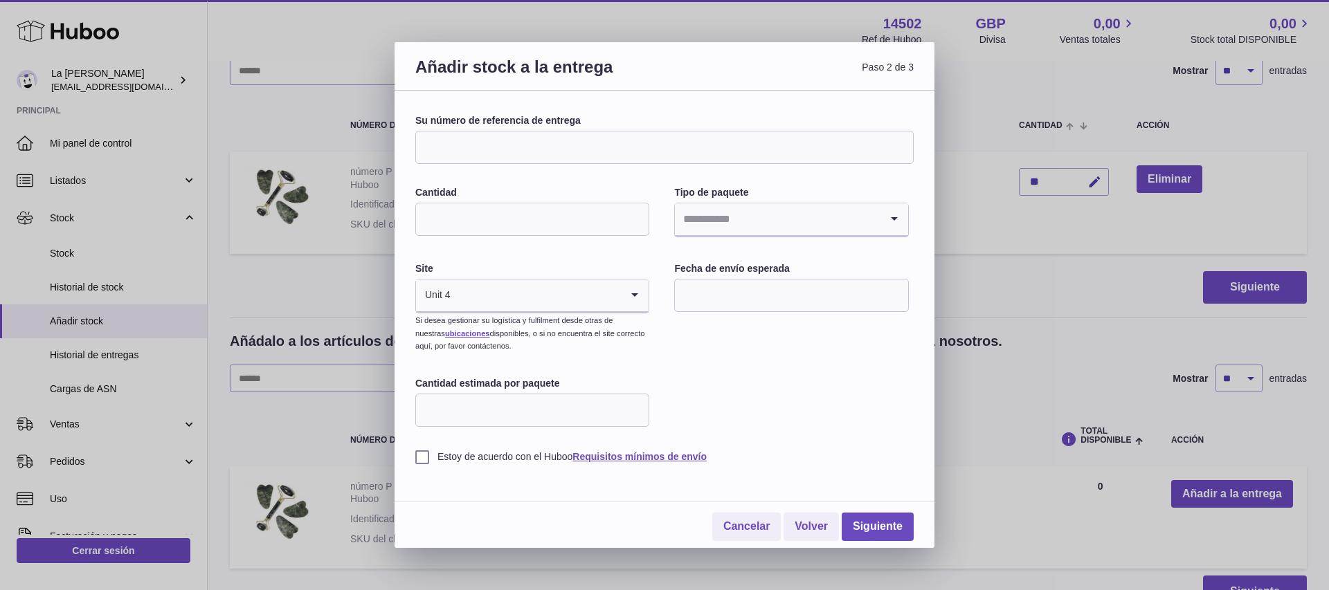
click at [703, 147] on input "Su número de referencia de entrega" at bounding box center [664, 147] width 498 height 33
click at [602, 215] on input "Cantidad" at bounding box center [532, 219] width 234 height 33
click at [602, 155] on input "Su número de referencia de entrega" at bounding box center [664, 147] width 498 height 33
type input "********"
click at [583, 205] on input "Cantidad" at bounding box center [532, 219] width 234 height 33
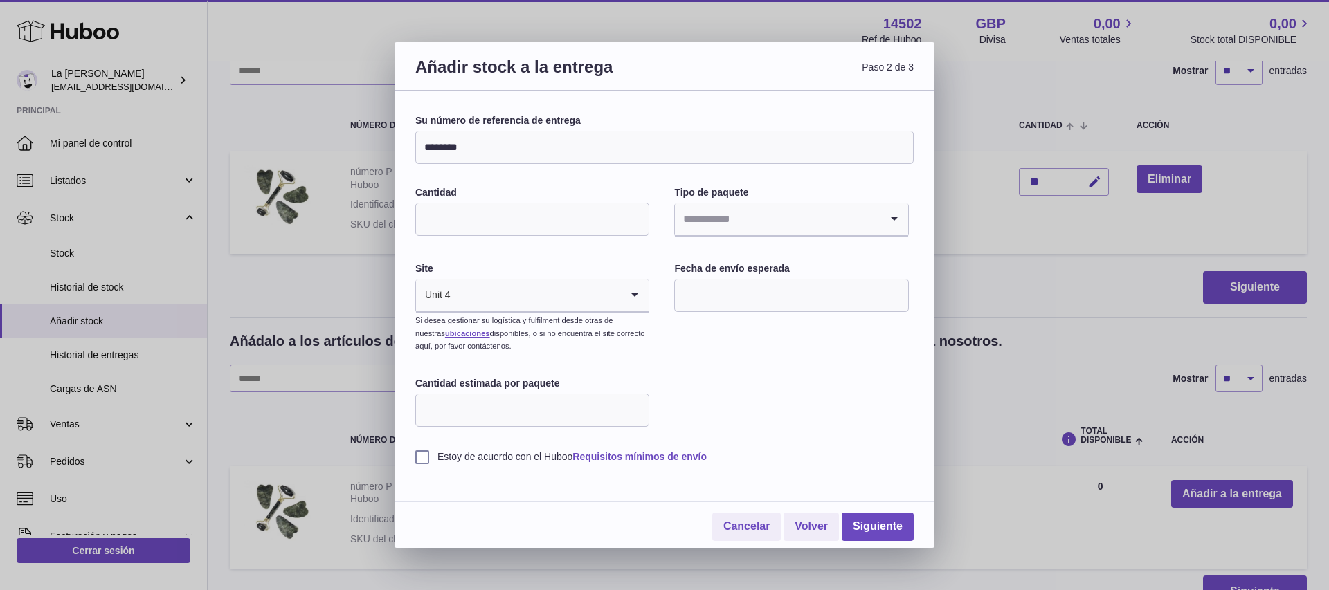
type input "**"
click at [758, 229] on input "Search for option" at bounding box center [777, 219] width 205 height 32
click at [879, 219] on div "Cargando..." at bounding box center [791, 219] width 233 height 33
click at [757, 230] on input "Buscar opción" at bounding box center [777, 219] width 205 height 32
click at [785, 255] on font "Desconocido" at bounding box center [753, 256] width 84 height 11
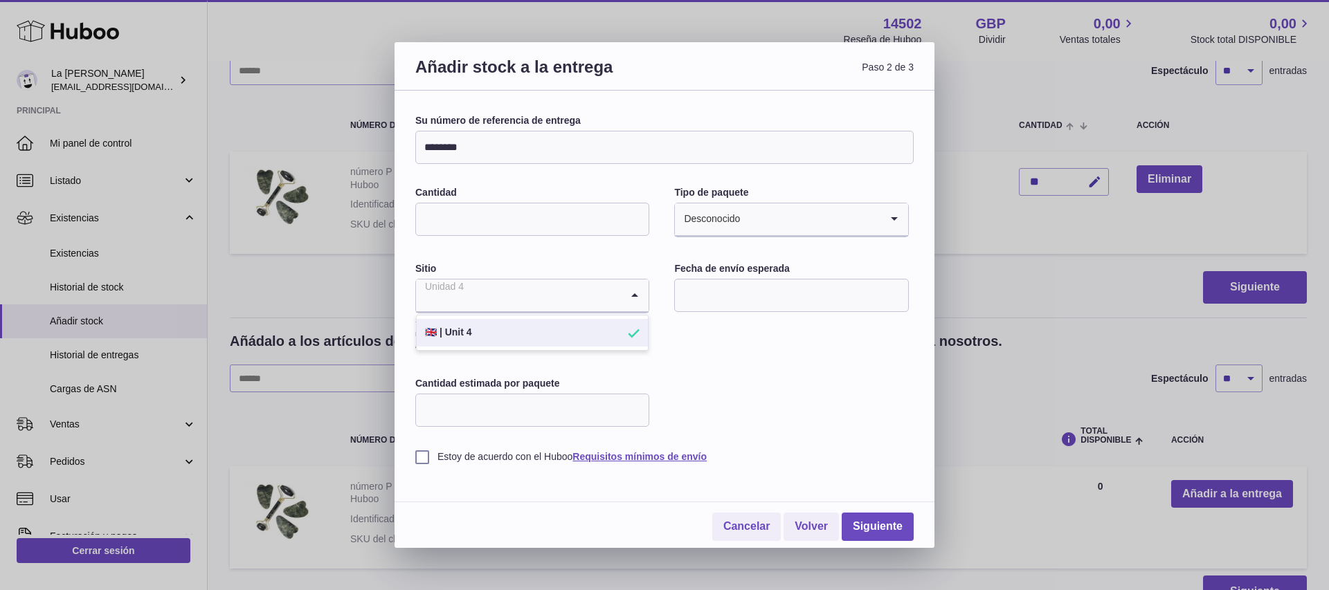
click at [588, 299] on input "Buscar opción" at bounding box center [518, 296] width 205 height 32
click at [570, 338] on li "🇪🇸 | Unidad 4" at bounding box center [532, 333] width 231 height 28
click at [738, 304] on input "text" at bounding box center [791, 295] width 234 height 33
